Goal: Book appointment/travel/reservation

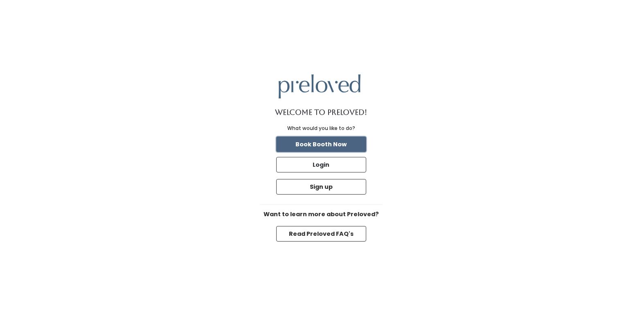
click at [308, 142] on button "Book Booth Now" at bounding box center [321, 145] width 90 height 16
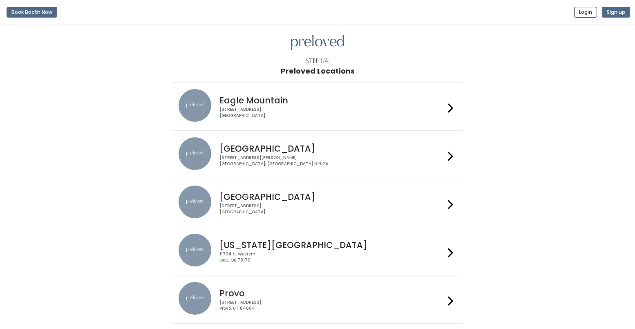
click at [447, 108] on div at bounding box center [451, 106] width 12 height 35
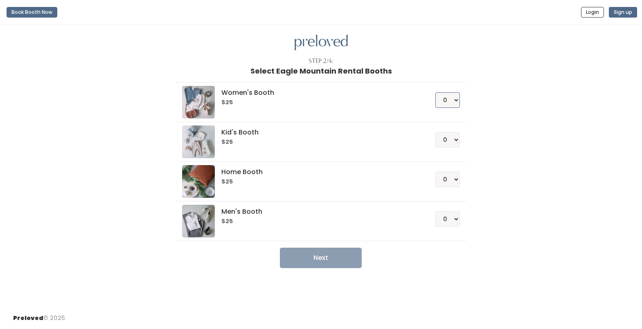
click at [455, 100] on select "0 1 2 3 4" at bounding box center [447, 100] width 25 height 16
click at [458, 100] on select "0 1 2 3 4" at bounding box center [447, 100] width 25 height 16
select select "1"
click at [435, 92] on select "0 1 2 3 4" at bounding box center [447, 100] width 25 height 16
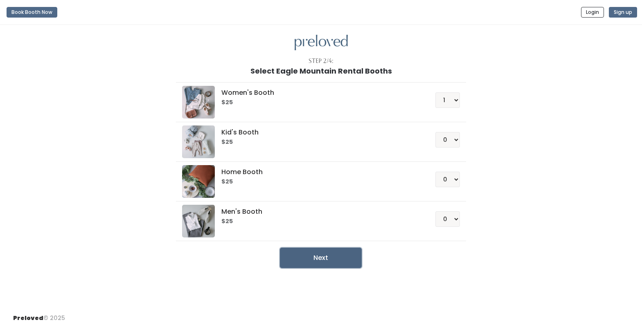
click at [323, 259] on button "Next" at bounding box center [321, 258] width 82 height 20
